Goal: Obtain resource: Obtain resource

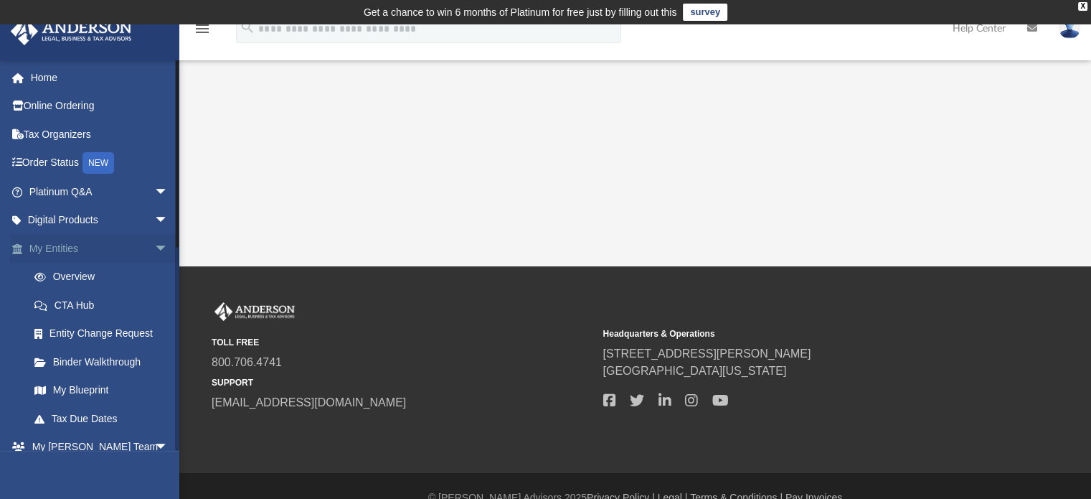
click at [154, 244] on span "arrow_drop_down" at bounding box center [168, 248] width 29 height 29
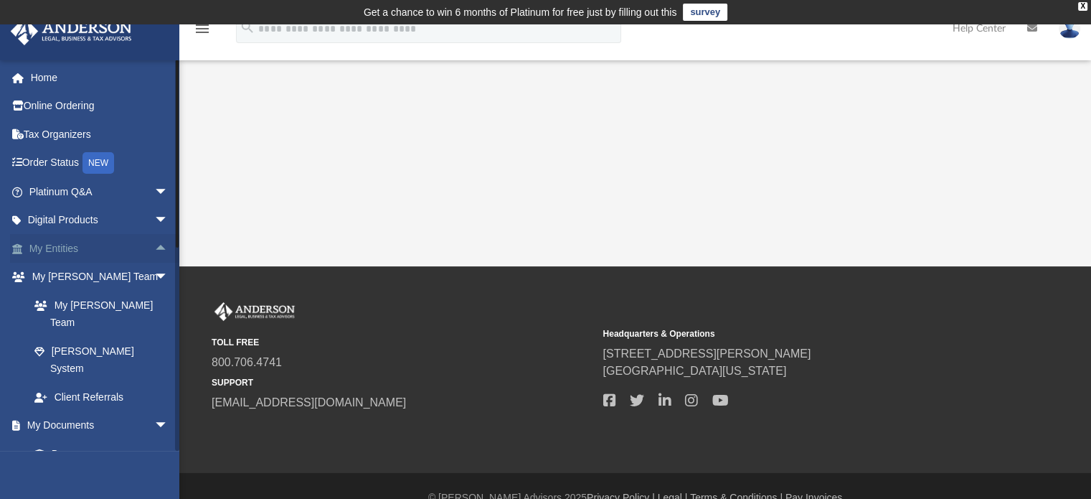
click at [154, 244] on span "arrow_drop_up" at bounding box center [168, 248] width 29 height 29
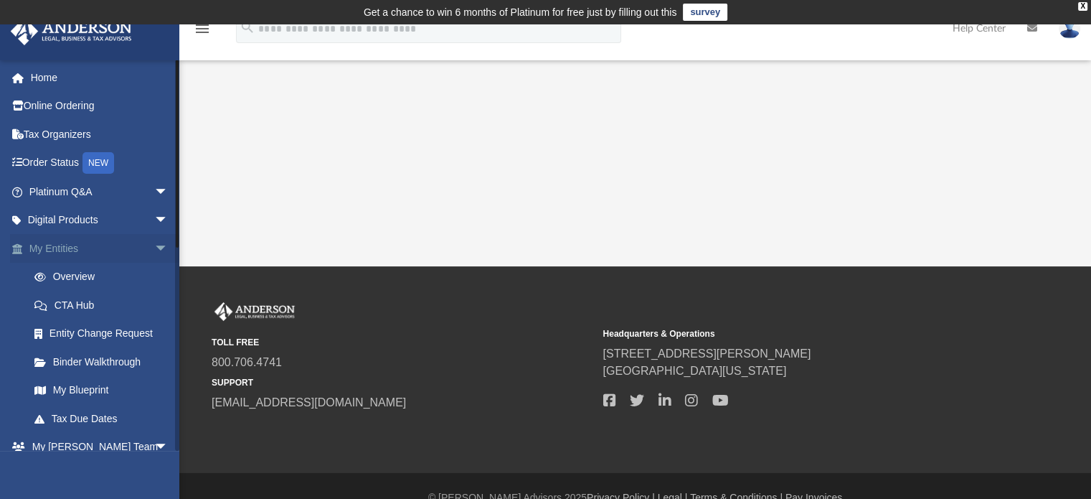
click at [154, 244] on span "arrow_drop_down" at bounding box center [168, 248] width 29 height 29
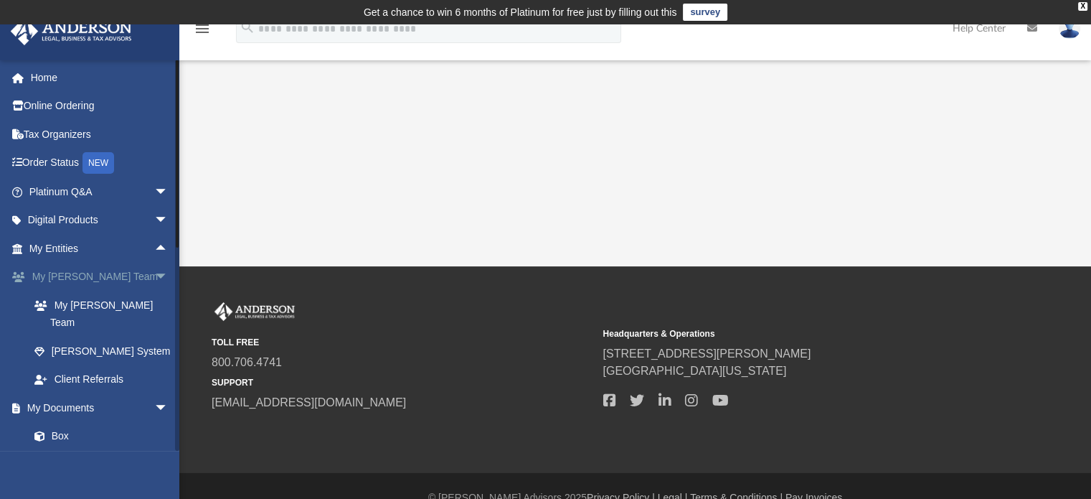
click at [154, 276] on span "arrow_drop_down" at bounding box center [168, 277] width 29 height 29
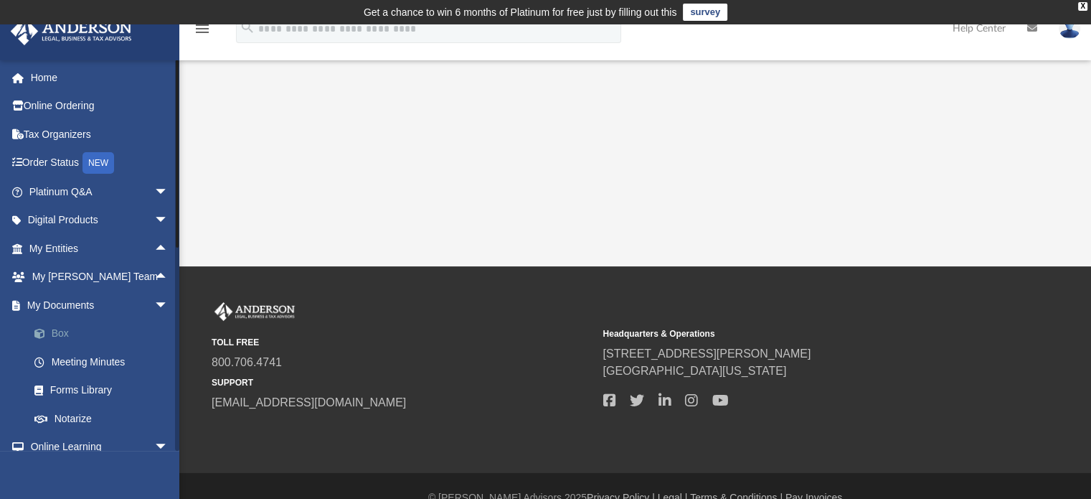
click at [56, 333] on link "Box" at bounding box center [105, 333] width 170 height 29
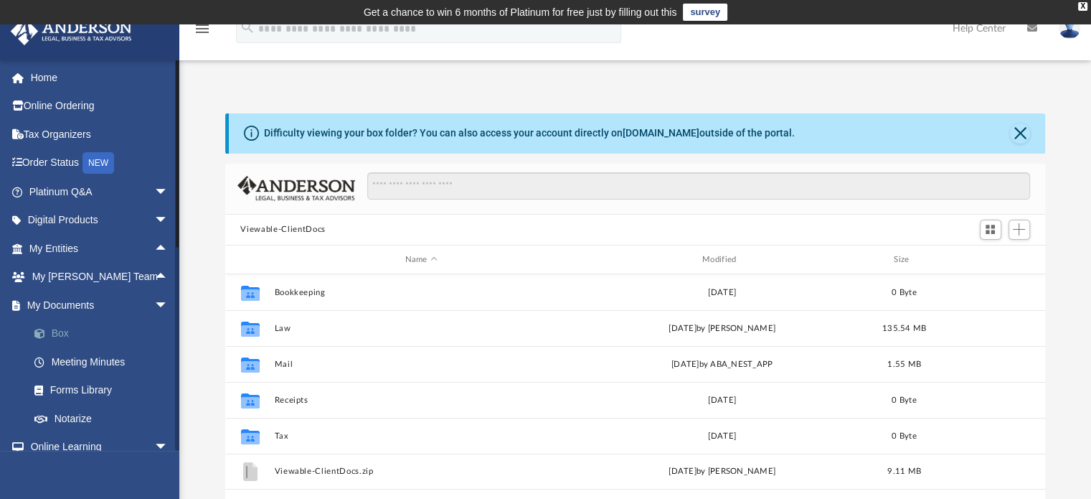
scroll to position [315, 809]
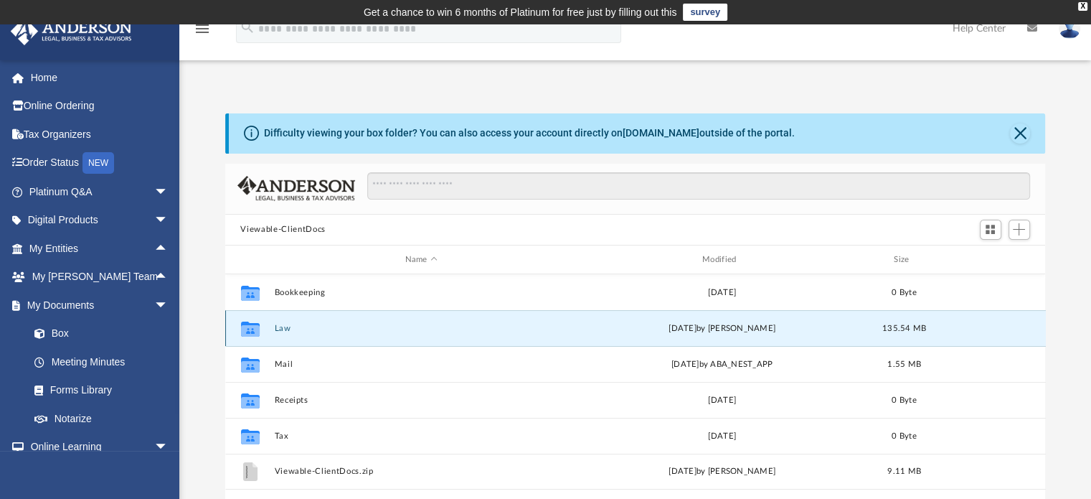
click at [283, 326] on button "Law" at bounding box center [421, 328] width 294 height 9
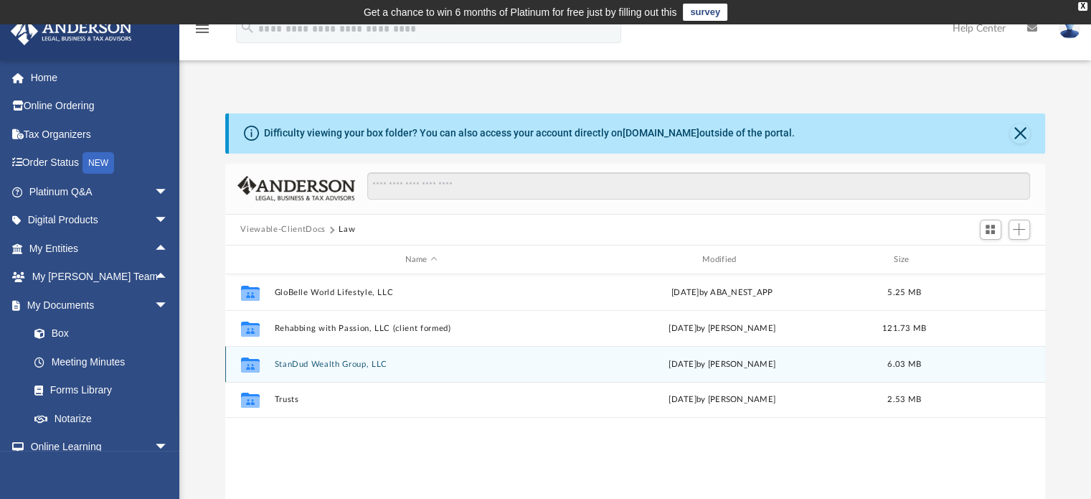
click at [356, 362] on button "StanDud Wealth Group, LLC" at bounding box center [421, 363] width 294 height 9
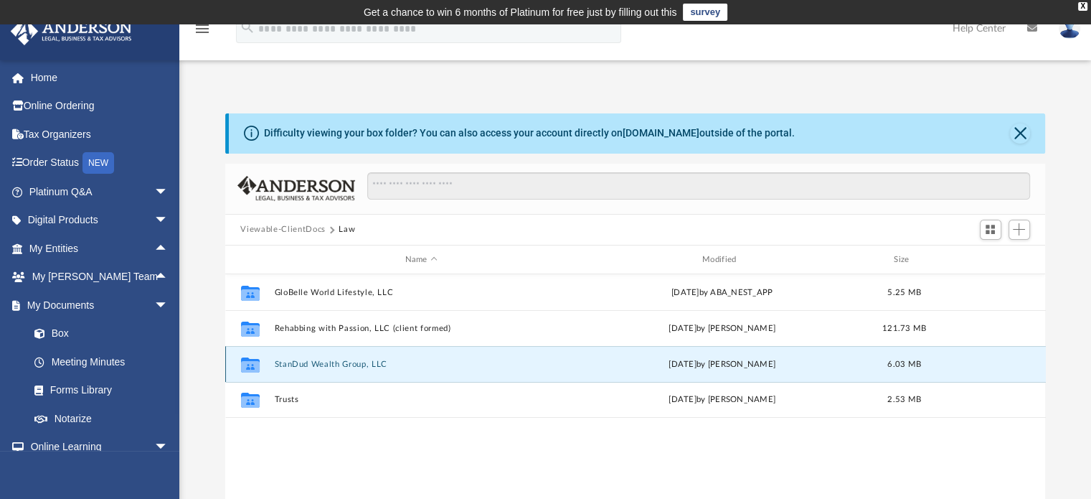
click at [356, 362] on button "StanDud Wealth Group, LLC" at bounding box center [421, 363] width 294 height 9
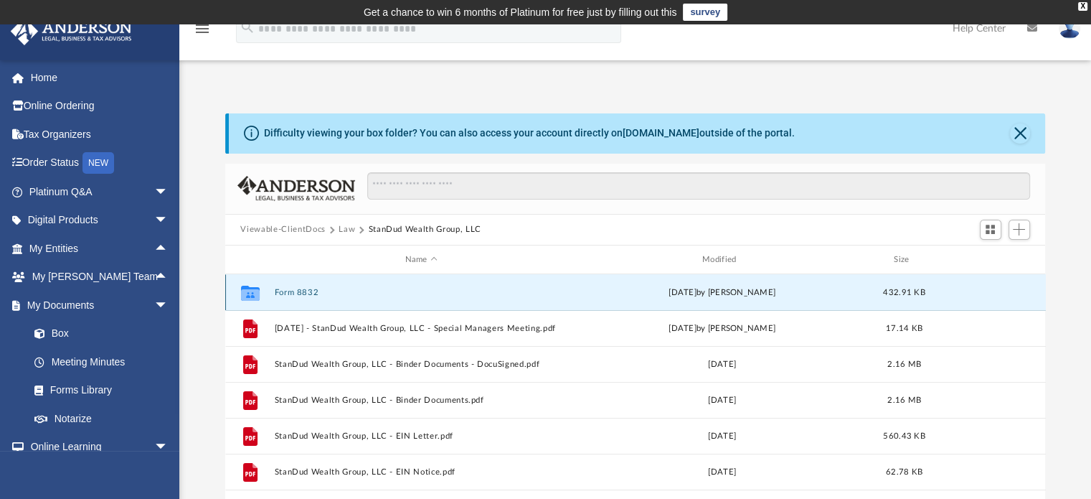
click at [319, 288] on button "Form 8832" at bounding box center [421, 292] width 294 height 9
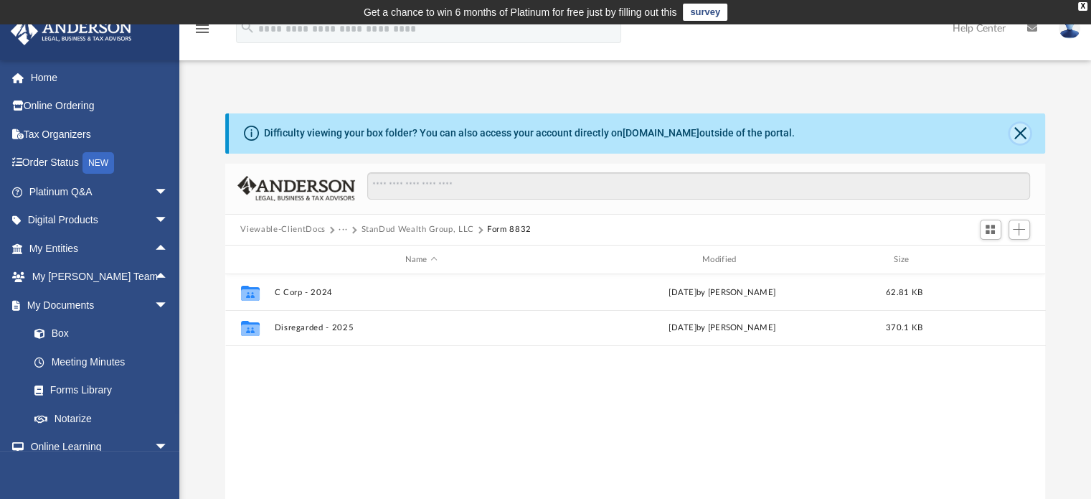
click at [1020, 131] on button "Close" at bounding box center [1020, 133] width 20 height 20
